Goal: Information Seeking & Learning: Find specific fact

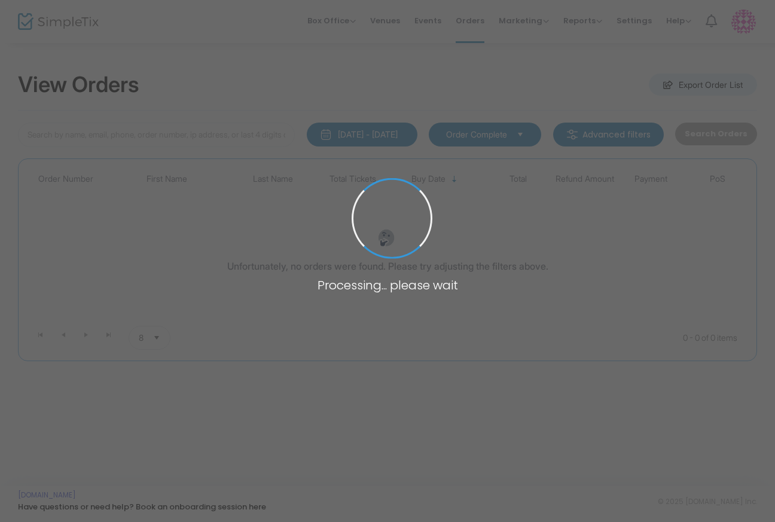
type input "[PERSON_NAME]"
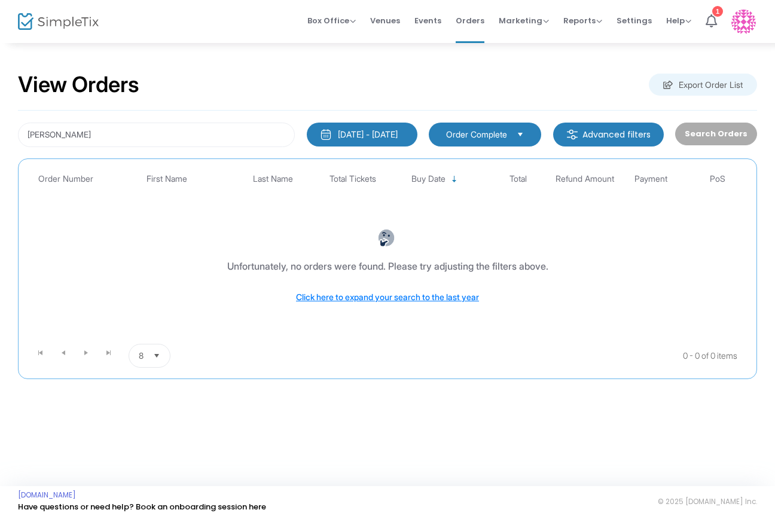
click at [382, 137] on div "[DATE] - [DATE]" at bounding box center [368, 135] width 60 height 12
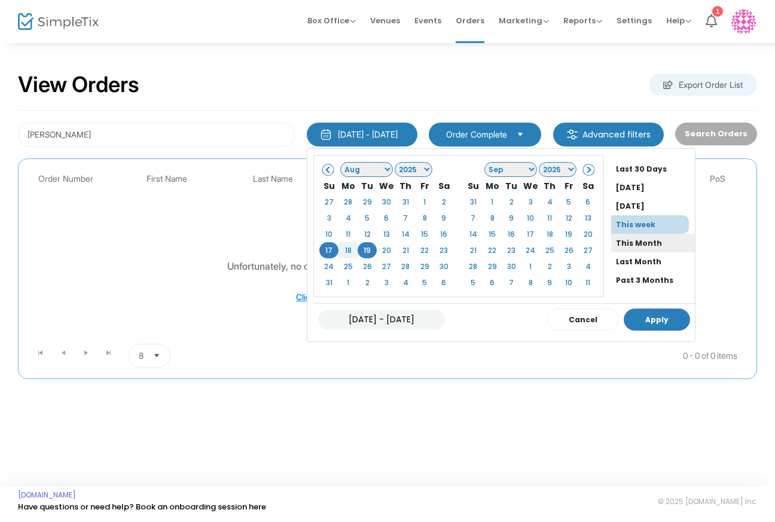
click at [611, 239] on li "This Month" at bounding box center [653, 243] width 84 height 19
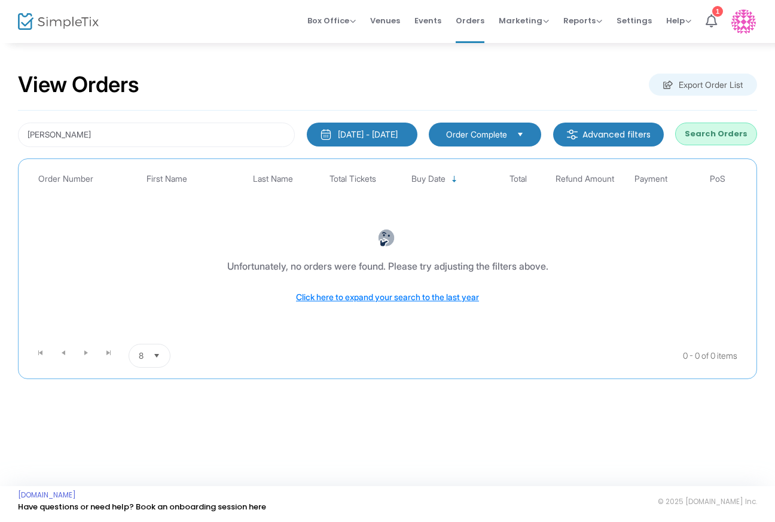
click at [530, 130] on span "Select" at bounding box center [521, 134] width 20 height 20
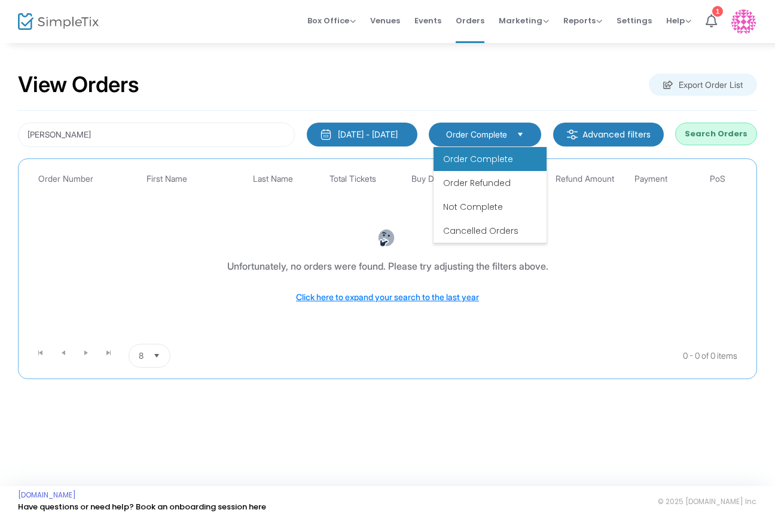
click at [484, 166] on li "Order Complete" at bounding box center [489, 159] width 113 height 24
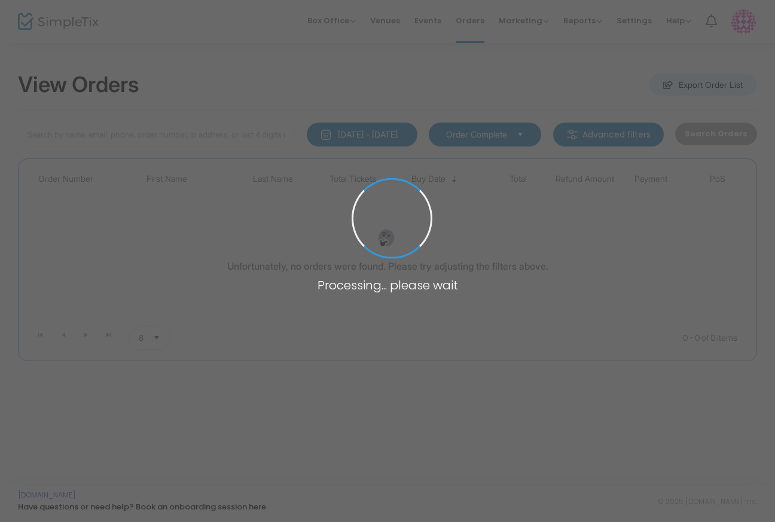
type input "[PERSON_NAME]"
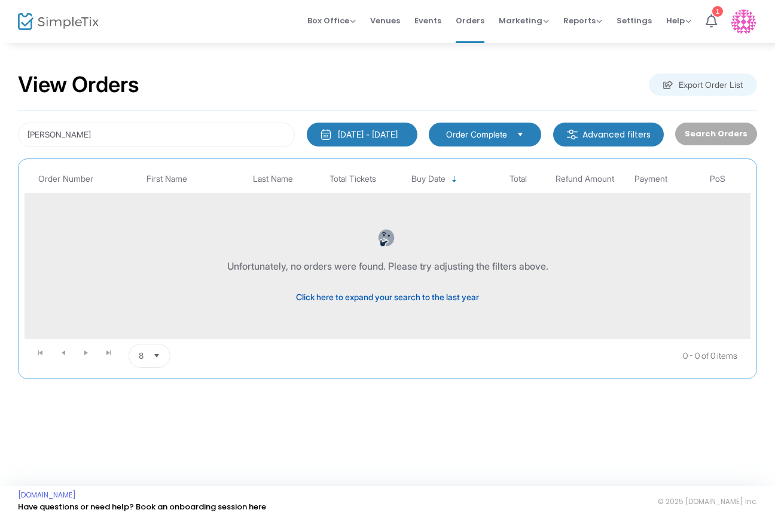
click at [391, 295] on span "Click here to expand your search to the last year" at bounding box center [387, 297] width 183 height 10
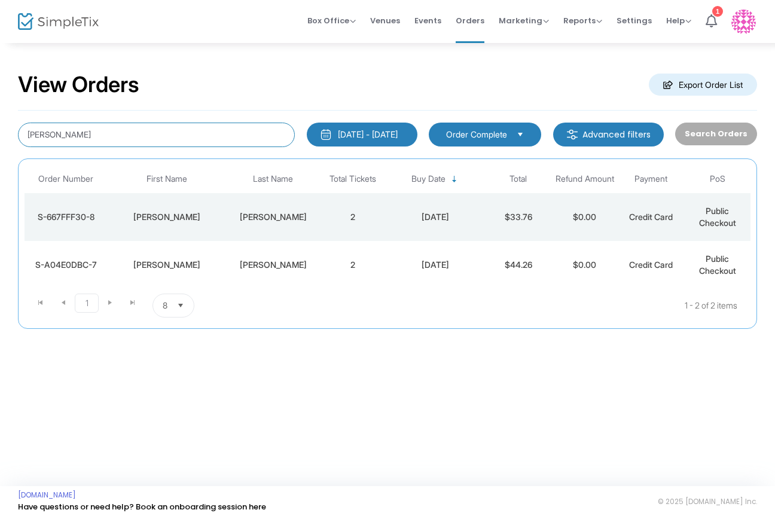
click at [129, 143] on input "[PERSON_NAME]" at bounding box center [156, 135] width 277 height 25
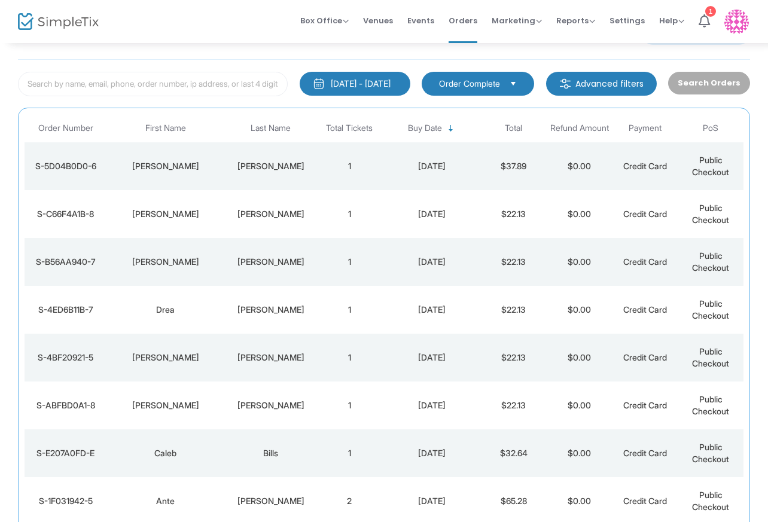
scroll to position [63, 0]
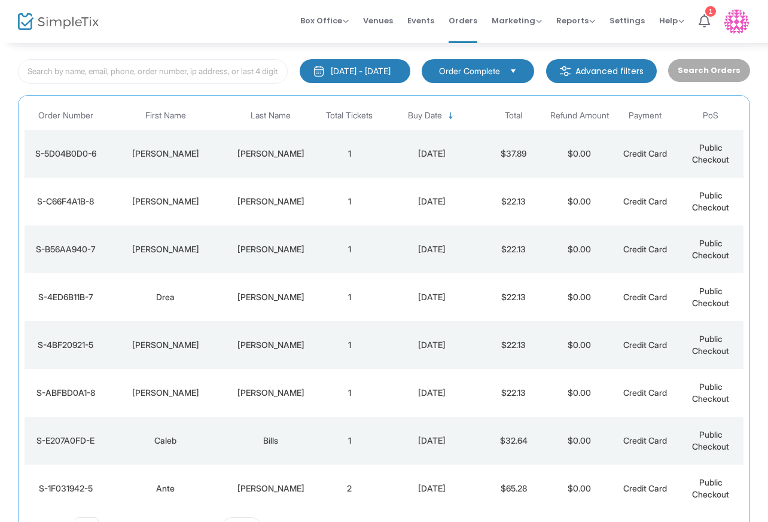
click at [292, 252] on div "GABRIEL" at bounding box center [271, 249] width 86 height 12
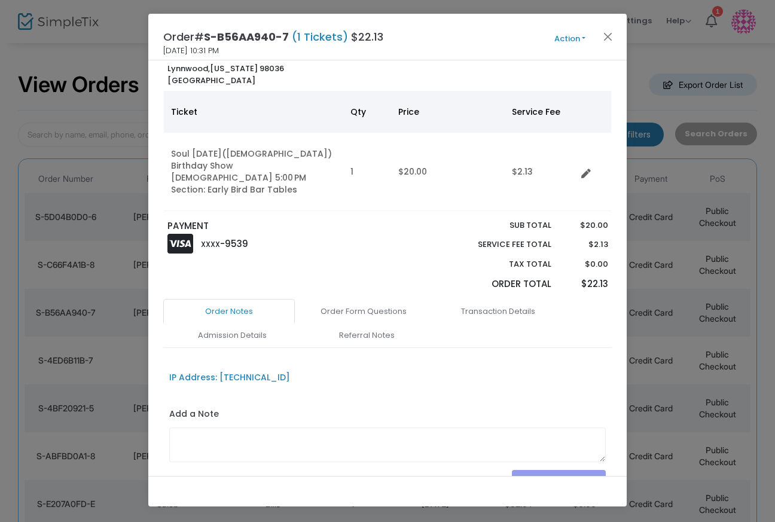
scroll to position [0, 0]
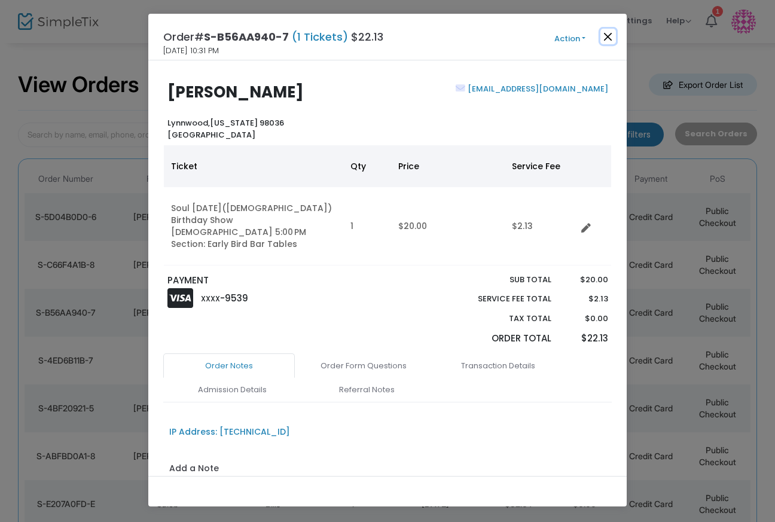
click at [609, 38] on button "Close" at bounding box center [608, 37] width 16 height 16
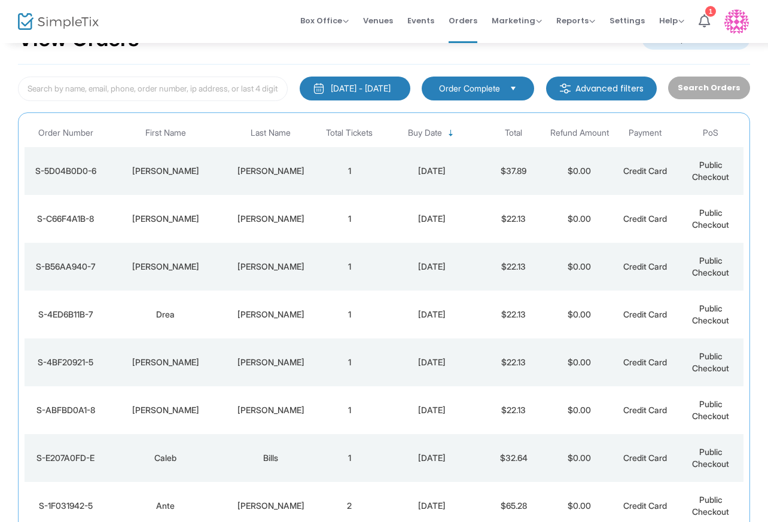
scroll to position [53, 0]
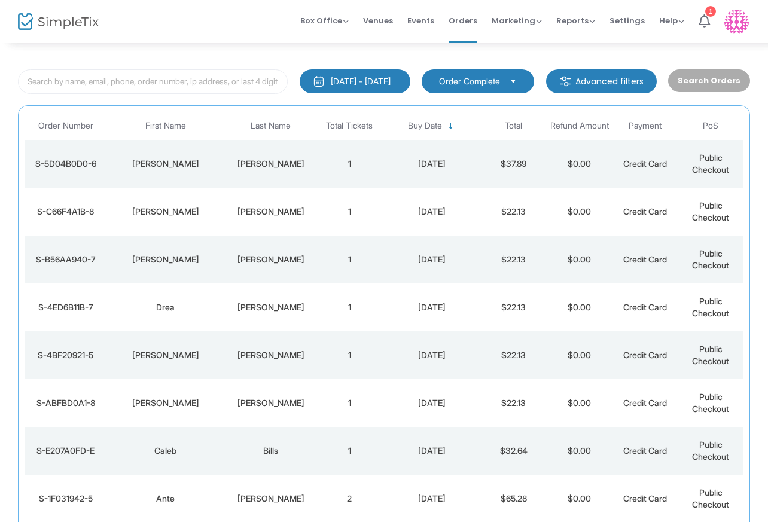
click at [277, 357] on div "Brooks" at bounding box center [271, 355] width 86 height 12
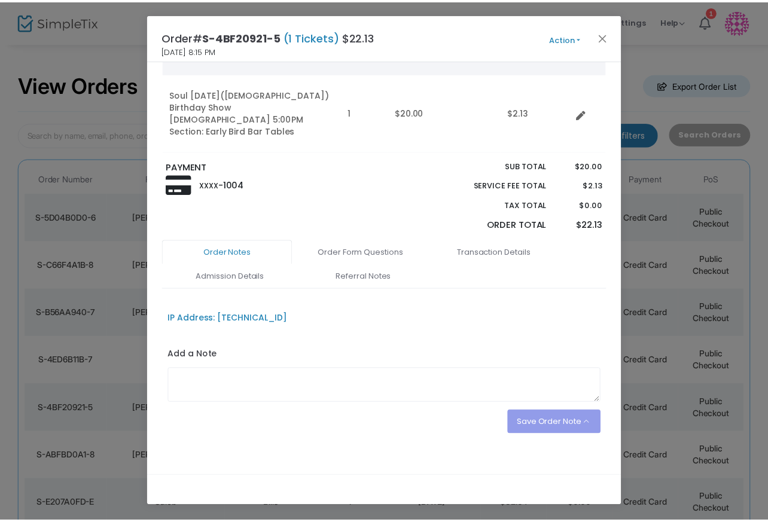
scroll to position [0, 0]
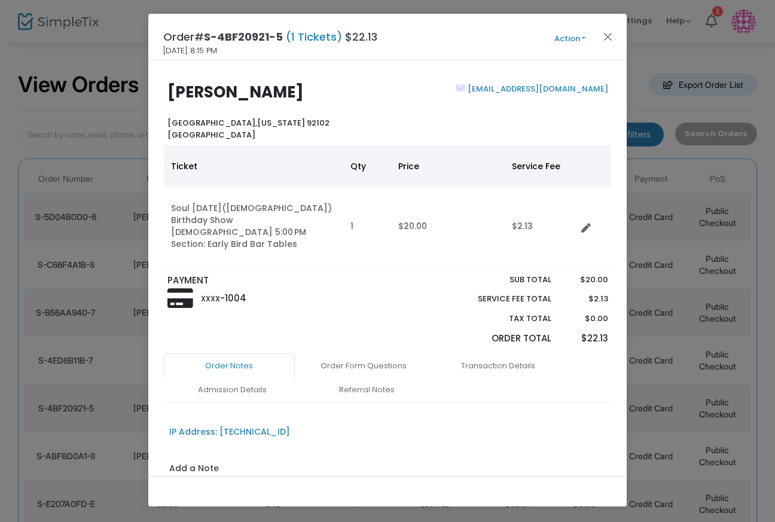
click at [551, 90] on link "anita98600@gmail.com" at bounding box center [536, 88] width 143 height 11
click at [604, 36] on button "Close" at bounding box center [608, 37] width 16 height 16
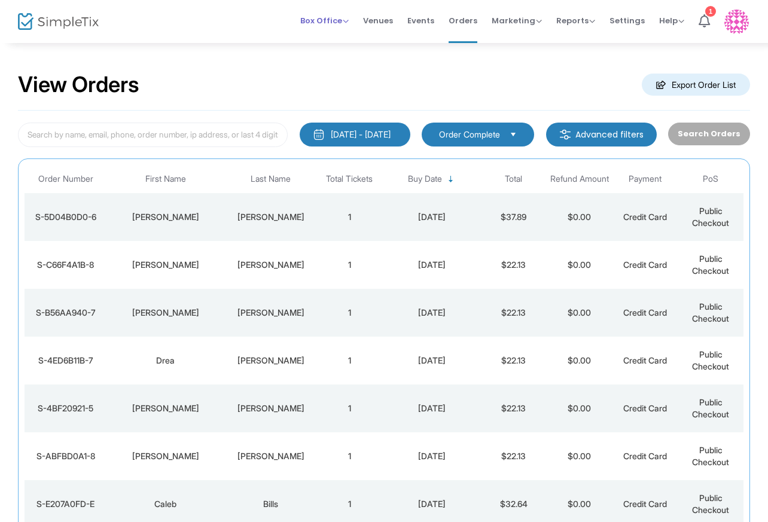
click at [320, 23] on span "Box Office" at bounding box center [324, 20] width 48 height 11
click at [526, 23] on span "Marketing" at bounding box center [516, 20] width 50 height 11
click at [573, 23] on span "Reports" at bounding box center [575, 20] width 39 height 11
click at [629, 20] on span "Settings" at bounding box center [626, 20] width 35 height 30
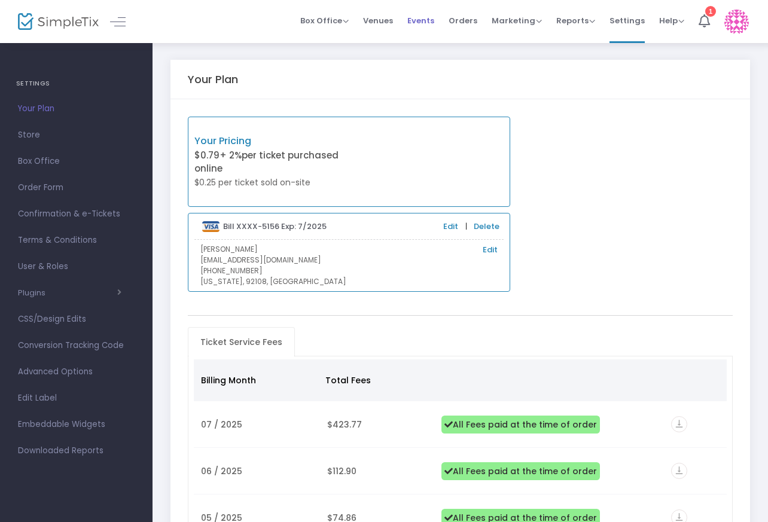
click at [430, 17] on span "Events" at bounding box center [420, 20] width 27 height 30
